Goal: Transaction & Acquisition: Purchase product/service

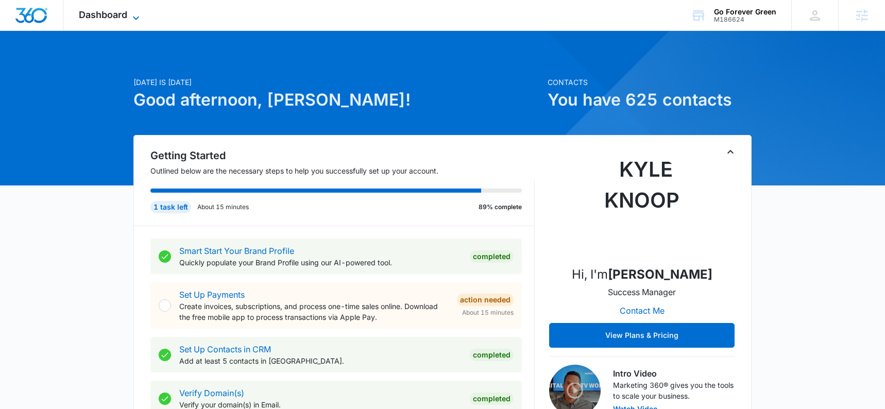
click at [101, 13] on span "Dashboard" at bounding box center [103, 14] width 48 height 11
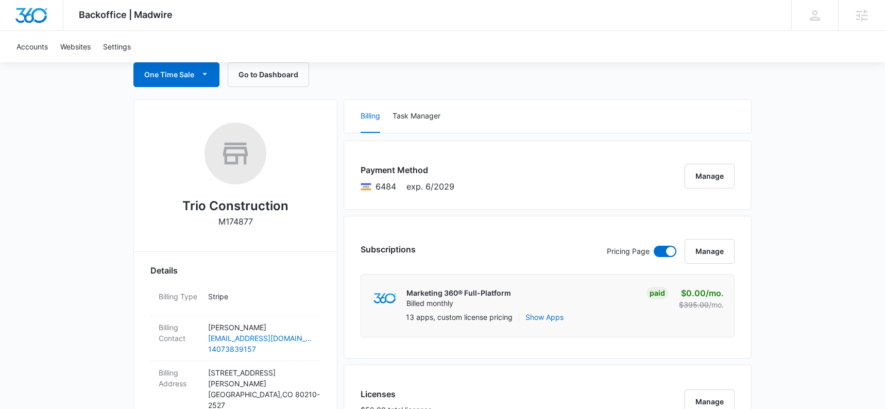
scroll to position [126, 0]
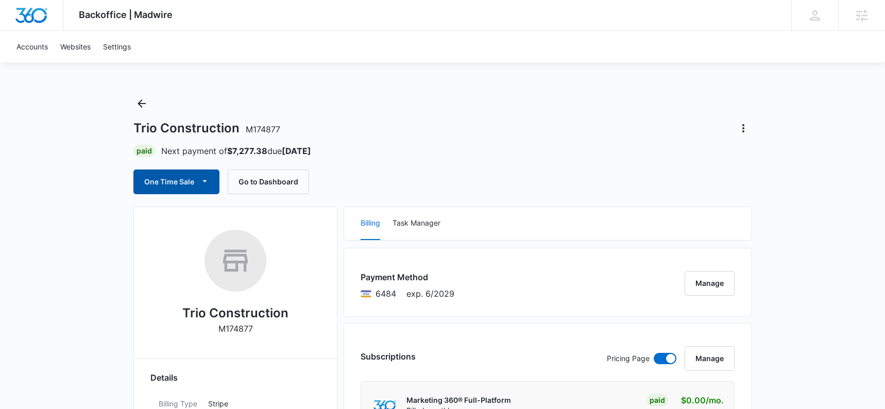
click at [176, 185] on button "One Time Sale" at bounding box center [176, 181] width 86 height 25
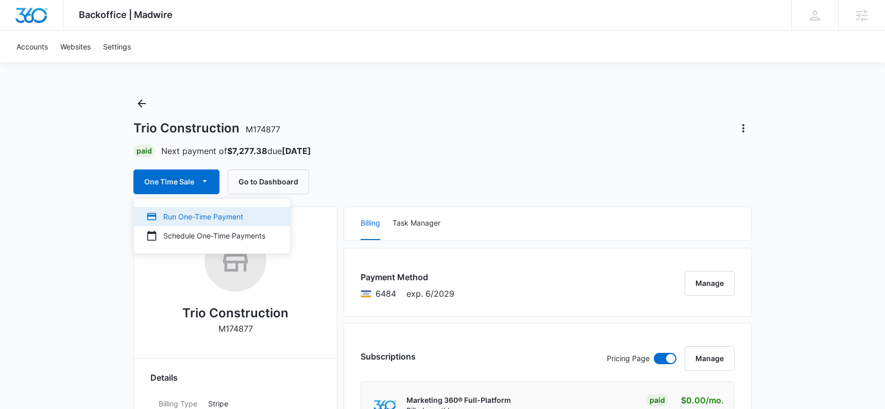
click at [189, 215] on div "Run One-Time Payment" at bounding box center [205, 216] width 119 height 11
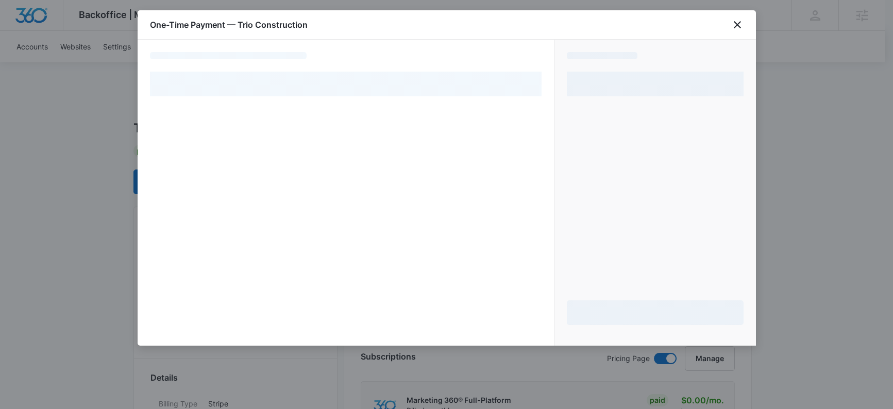
select select "pm_1PlYRZA4n8RTgNjUwDVmLB6U"
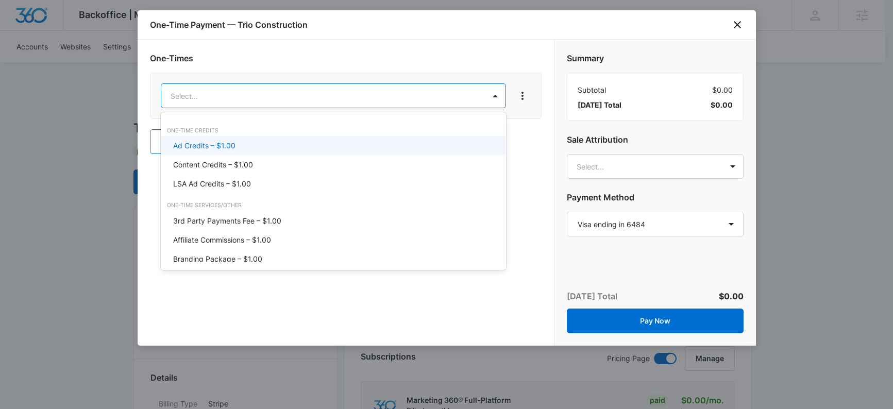
click at [232, 149] on p "Ad Credits – $1.00" at bounding box center [204, 145] width 62 height 11
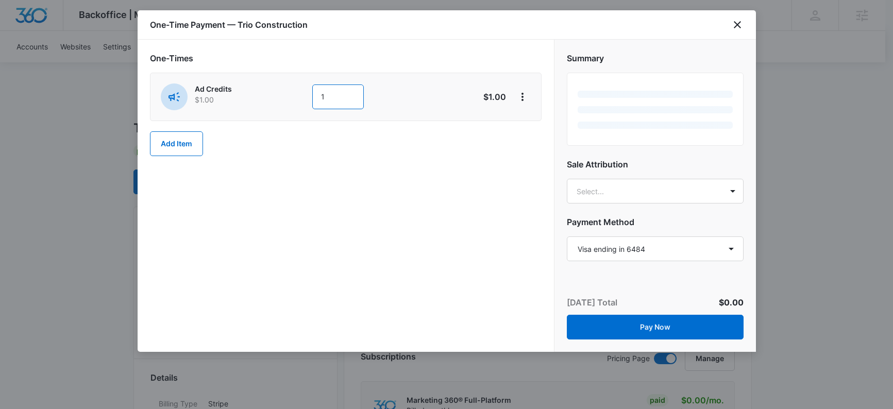
click at [334, 95] on input "1" at bounding box center [338, 96] width 52 height 25
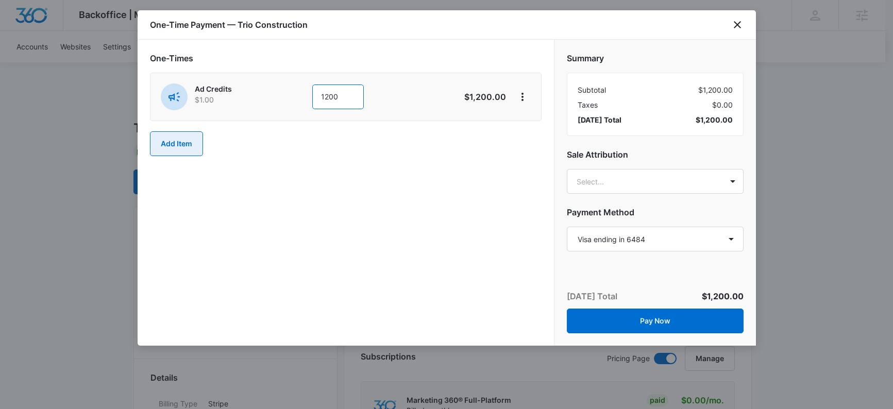
type input "1200"
click at [175, 140] on button "Add Item" at bounding box center [176, 143] width 53 height 25
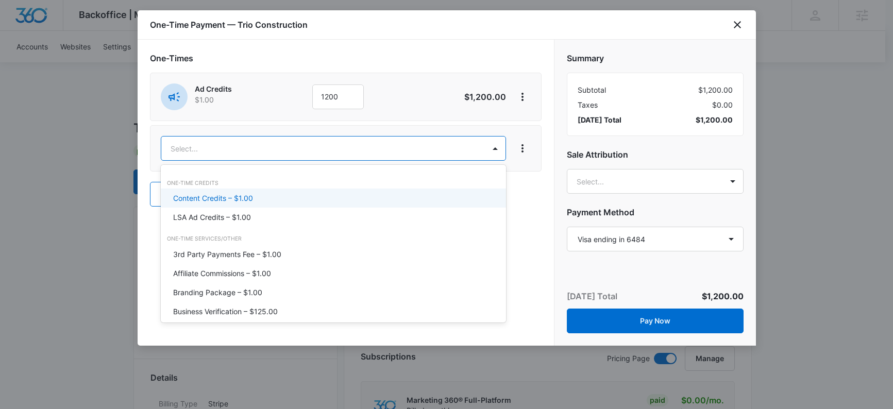
click at [250, 194] on p "Content Credits – $1.00" at bounding box center [213, 198] width 80 height 11
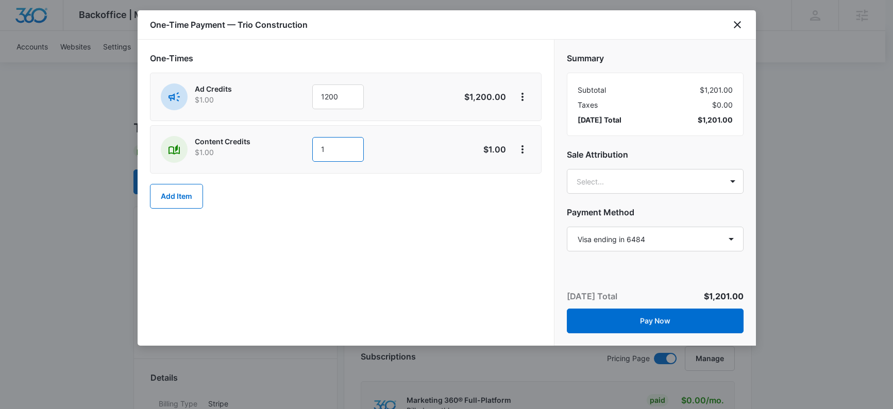
drag, startPoint x: 339, startPoint y: 151, endPoint x: 303, endPoint y: 151, distance: 36.1
click at [303, 151] on div "Content Credits $1.00 1" at bounding box center [309, 149] width 297 height 27
type input "800"
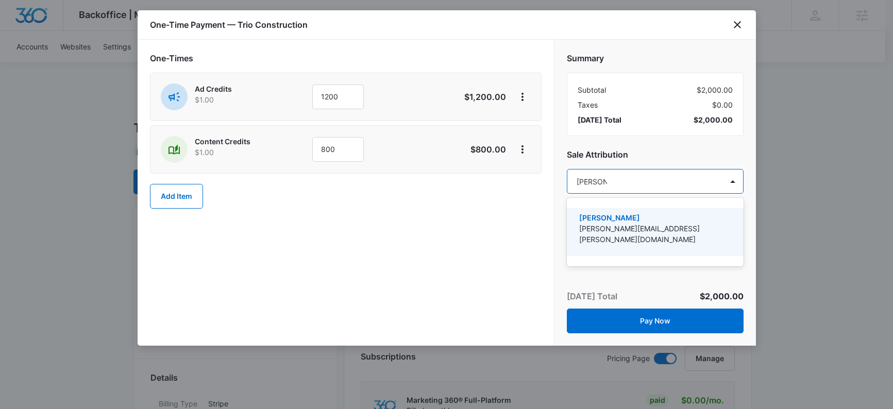
type input "[PERSON_NAME]"
click at [669, 232] on p "[PERSON_NAME][EMAIL_ADDRESS][PERSON_NAME][DOMAIN_NAME]" at bounding box center [654, 234] width 150 height 22
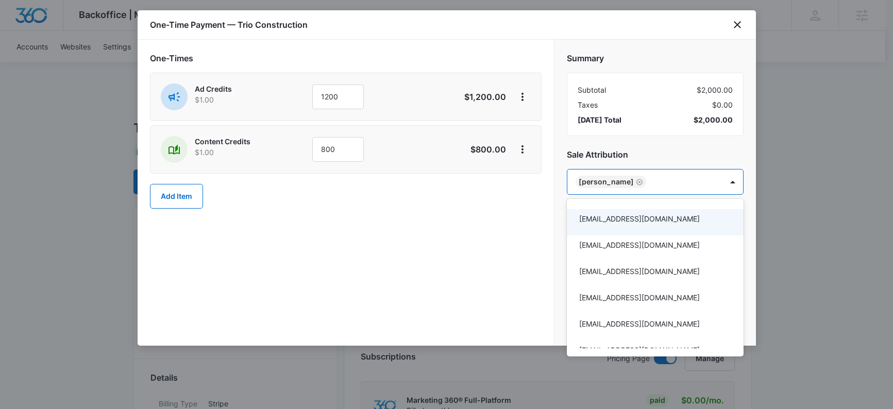
click at [515, 239] on div at bounding box center [446, 204] width 893 height 409
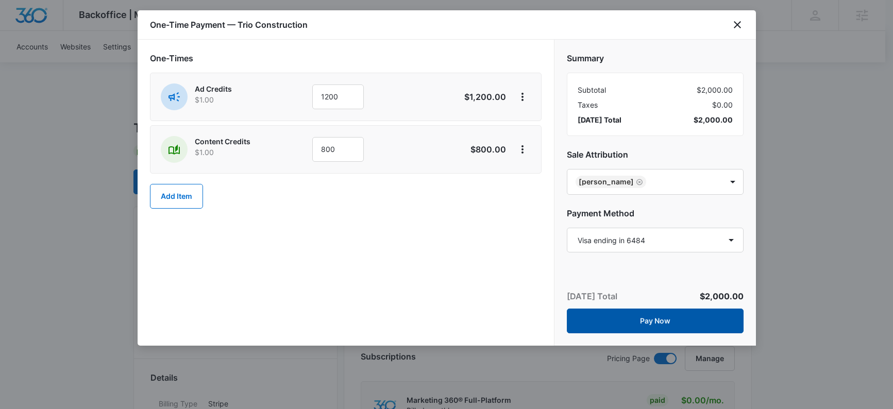
click at [666, 317] on button "Pay Now" at bounding box center [655, 321] width 177 height 25
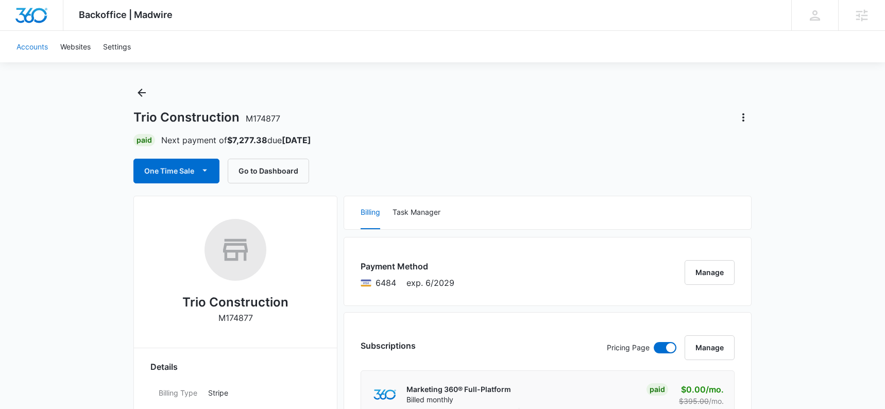
scroll to position [10, 0]
